Goal: Task Accomplishment & Management: Use online tool/utility

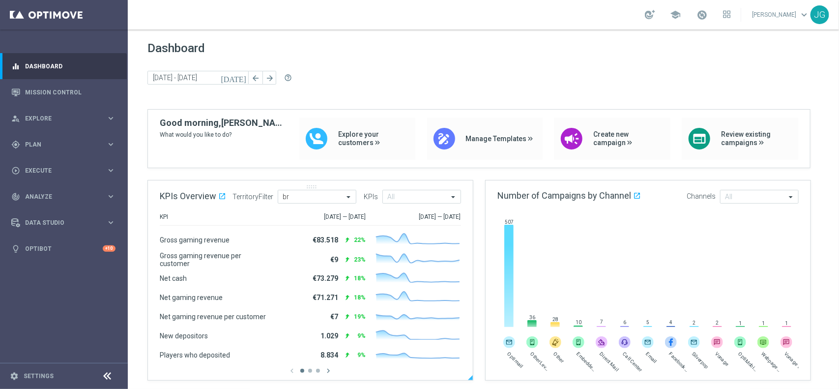
click at [323, 209] on div "KPIs Overview open_in_new .cls-1 { fill: #d1d8dc; } TerritoryFilter All br KPIs…" at bounding box center [310, 196] width 325 height 32
click at [210, 77] on input "[DATE] - [DATE]" at bounding box center [197, 78] width 101 height 14
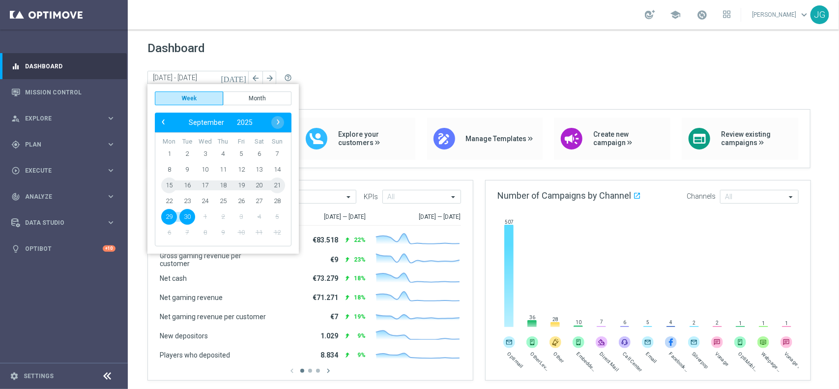
click at [276, 185] on span "21" at bounding box center [277, 185] width 16 height 16
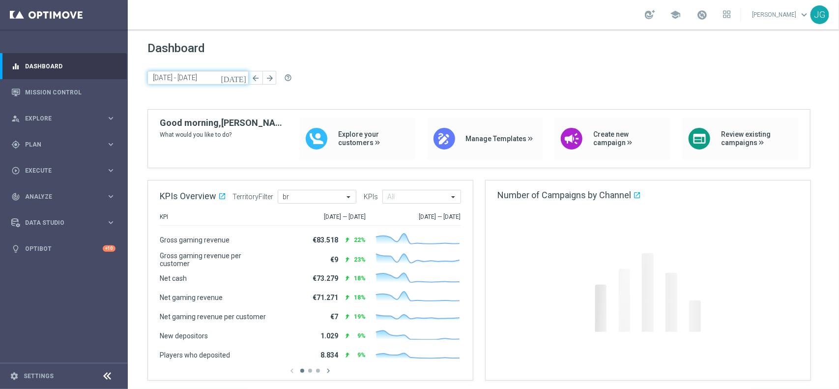
click at [198, 74] on input "[DATE] - [DATE]" at bounding box center [197, 78] width 101 height 14
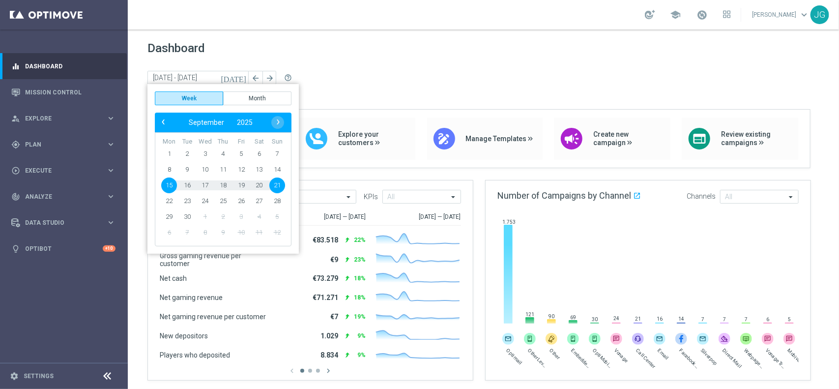
click at [273, 188] on span "21" at bounding box center [277, 185] width 16 height 16
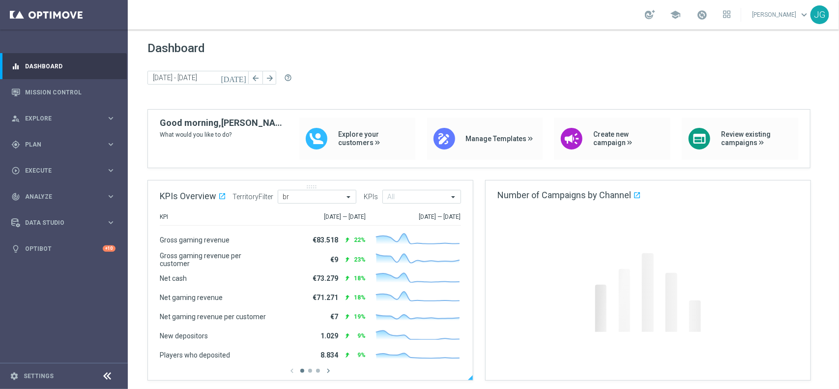
click at [262, 198] on span "TerritoryFilter" at bounding box center [253, 197] width 41 height 8
click at [211, 72] on input "[DATE] - [DATE]" at bounding box center [197, 78] width 101 height 14
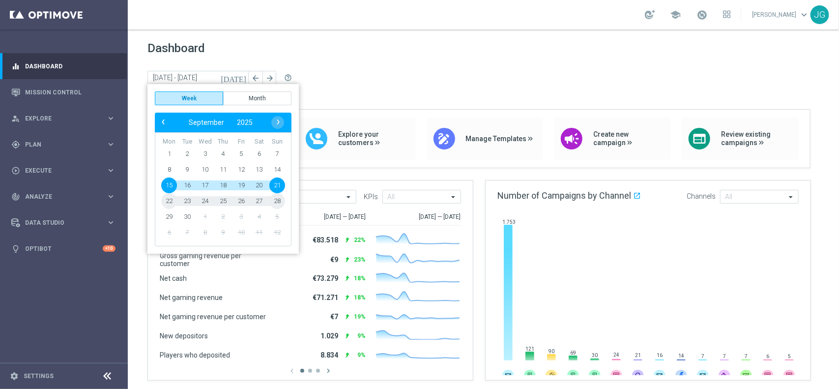
click at [258, 200] on span "27" at bounding box center [259, 201] width 16 height 16
type input "[DATE] - [DATE]"
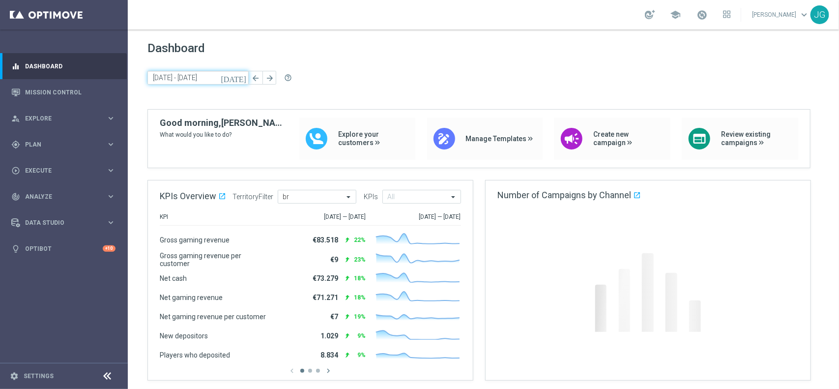
click at [211, 79] on input "[DATE] - [DATE]" at bounding box center [197, 78] width 101 height 14
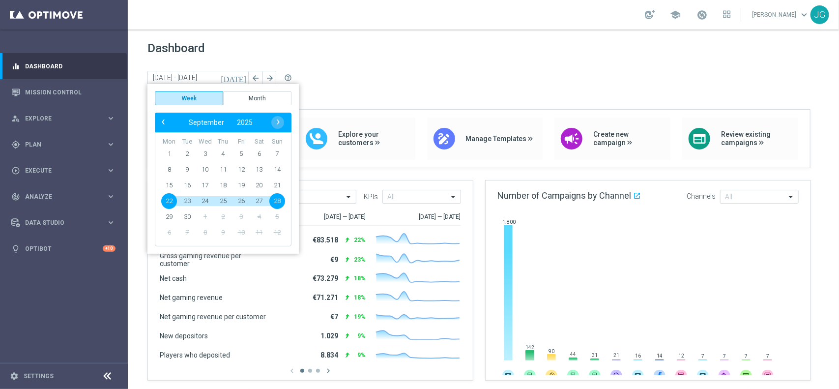
click at [368, 84] on div "[DATE] [DATE] - [DATE] arrow_back arrow_forward help_outline" at bounding box center [483, 78] width 672 height 15
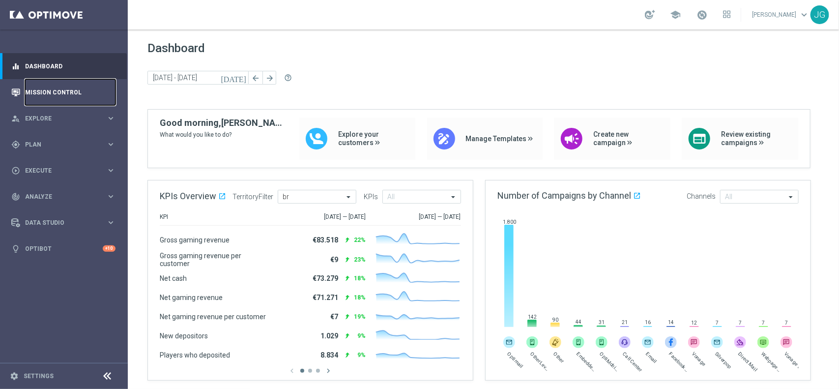
click at [64, 88] on link "Mission Control" at bounding box center [70, 92] width 90 height 26
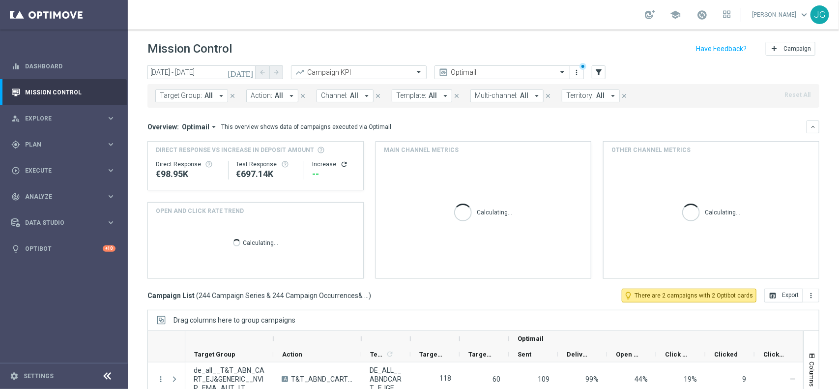
click at [579, 96] on span "Territory:" at bounding box center [580, 95] width 28 height 8
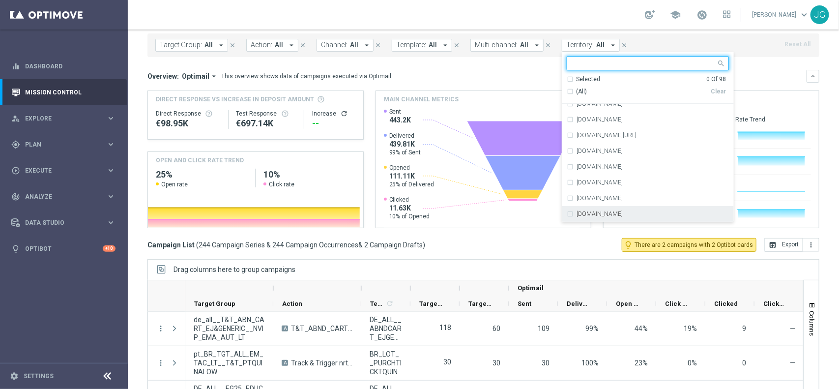
scroll to position [103, 0]
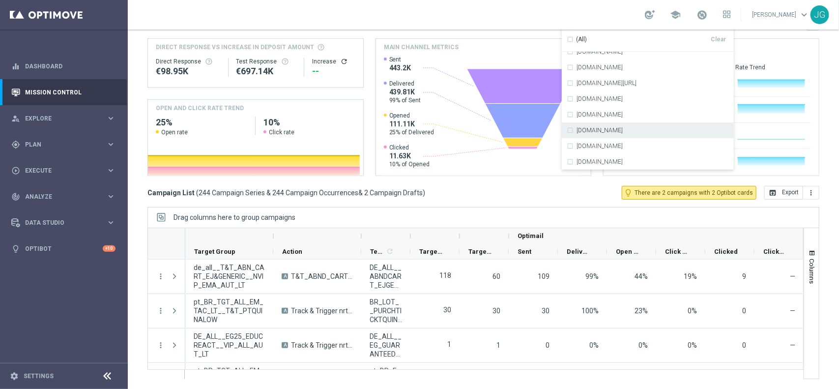
click at [623, 128] on label "[DOMAIN_NAME]" at bounding box center [600, 130] width 46 height 6
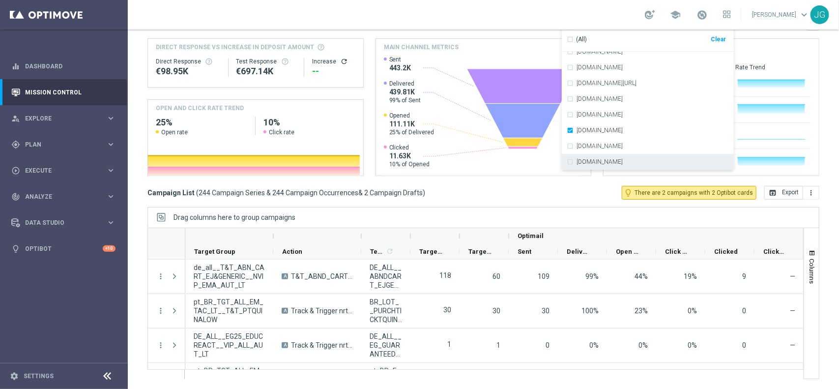
click at [590, 192] on div "Campaign List ( 244 Campaign Series & 244 Campaign Occurrences & 2 Campaign Dra…" at bounding box center [483, 193] width 672 height 14
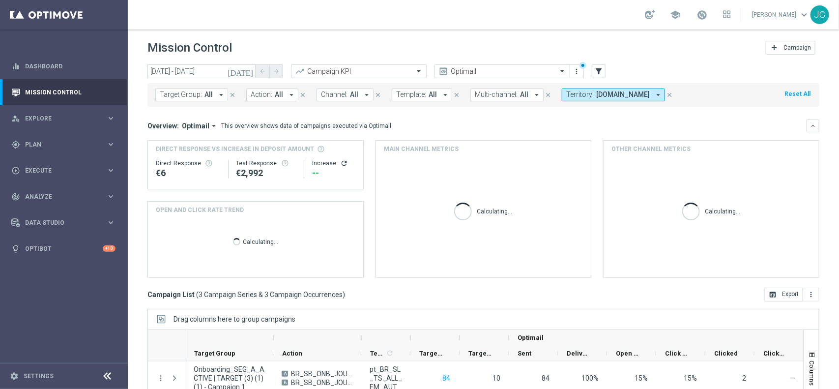
scroll to position [0, 0]
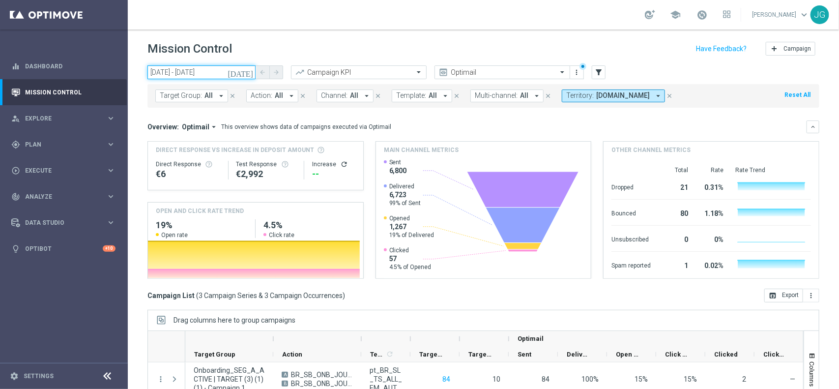
click at [199, 70] on input "[DATE] - [DATE]" at bounding box center [201, 72] width 108 height 14
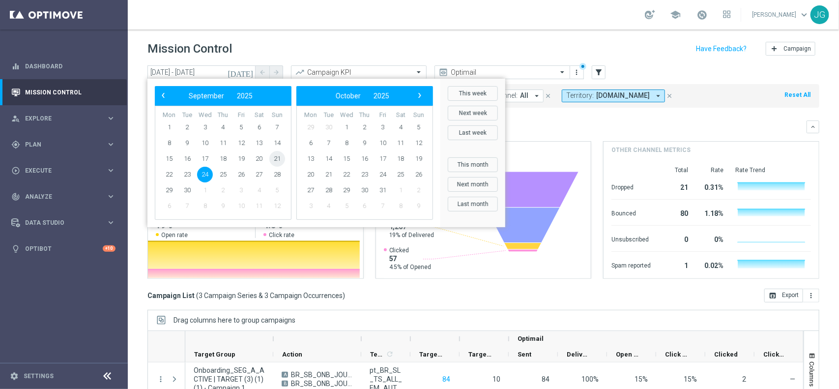
click at [275, 156] on span "21" at bounding box center [277, 159] width 16 height 16
click at [257, 173] on span "27" at bounding box center [259, 175] width 16 height 16
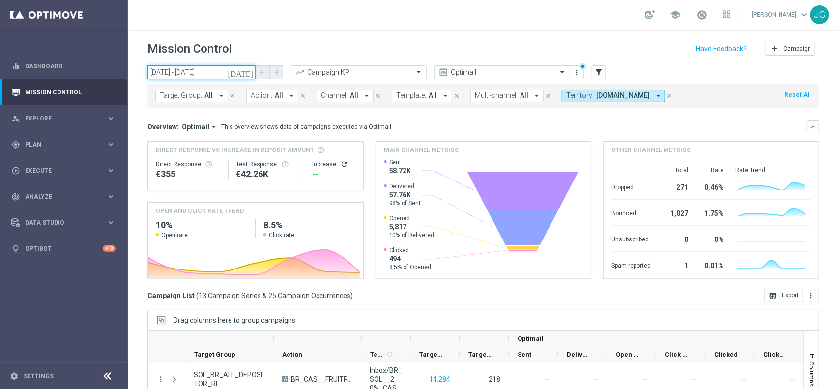
click at [183, 74] on input "[DATE] - [DATE]" at bounding box center [201, 72] width 108 height 14
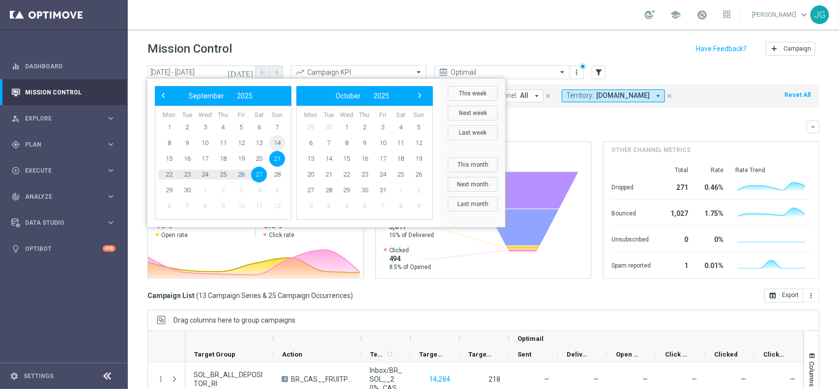
click at [277, 142] on span "14" at bounding box center [277, 143] width 16 height 16
click at [260, 155] on span "20" at bounding box center [259, 159] width 16 height 16
type input "[DATE] - [DATE]"
